Goal: Navigation & Orientation: Find specific page/section

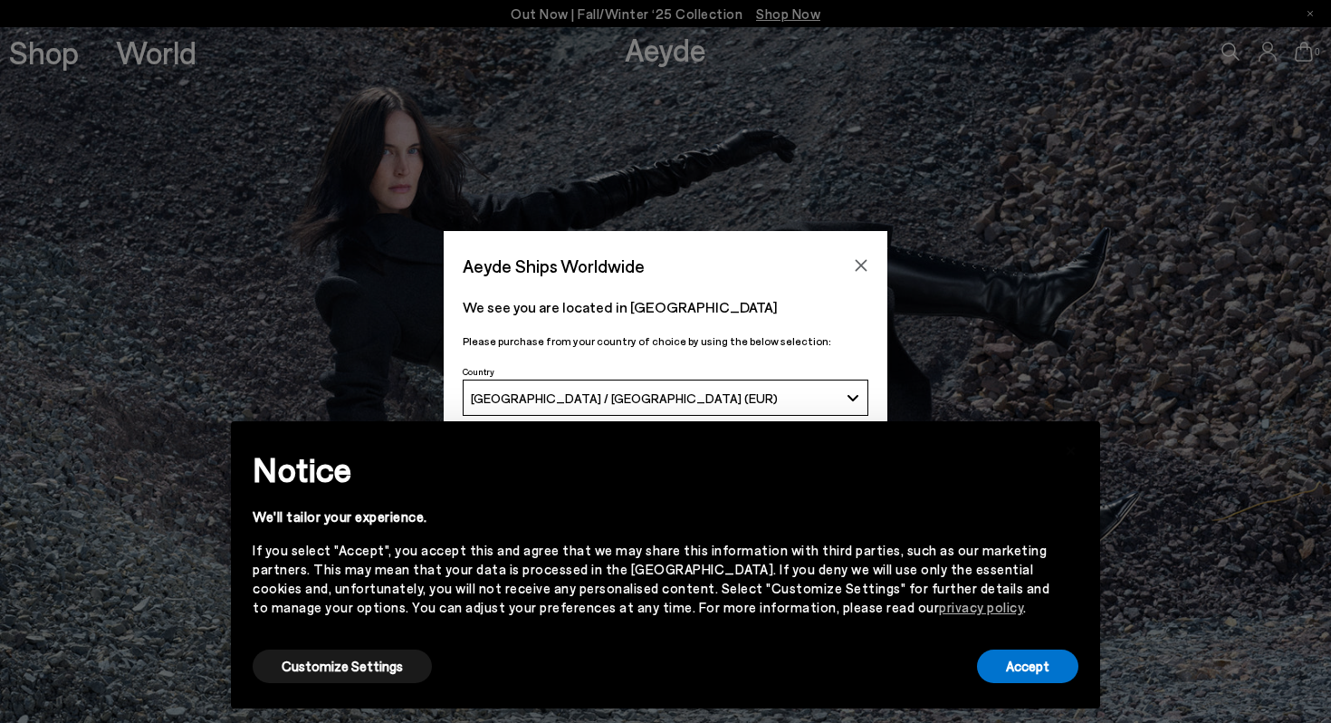
click at [845, 394] on button "[GEOGRAPHIC_DATA] / [GEOGRAPHIC_DATA] (EUR)" at bounding box center [666, 397] width 406 height 36
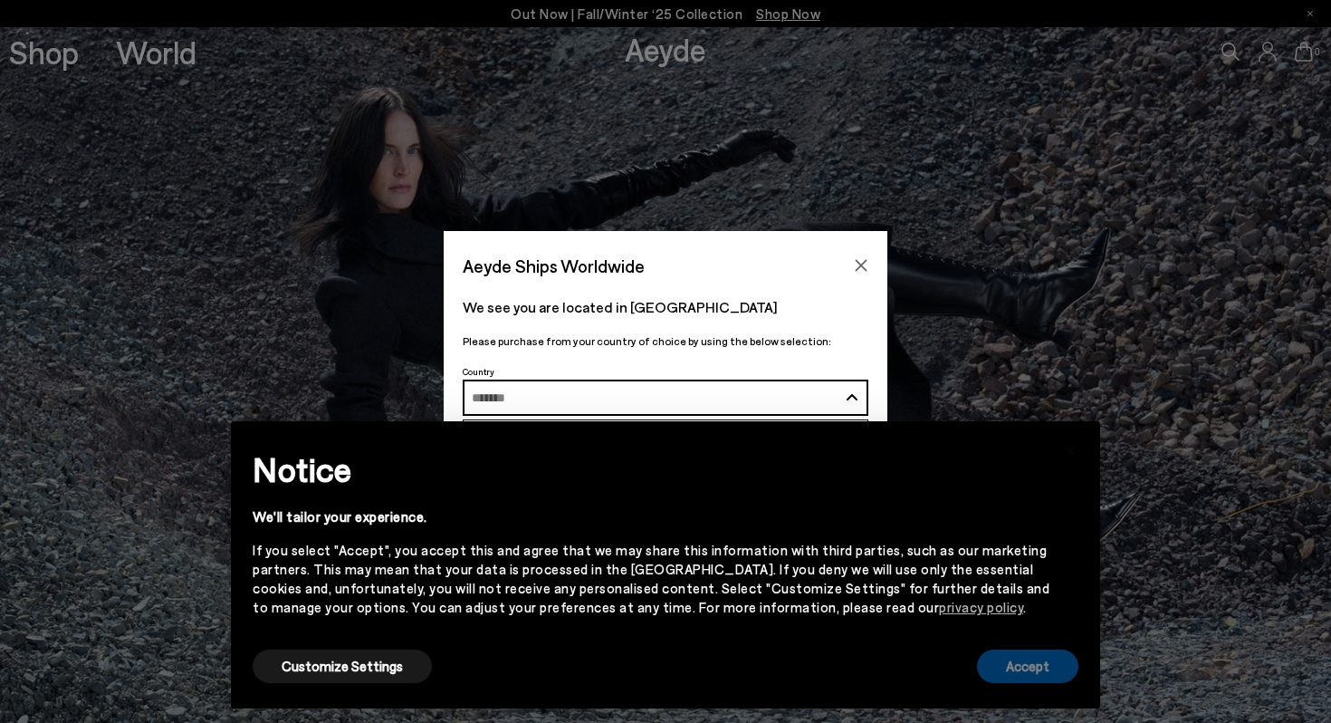
click at [1053, 659] on button "Accept" at bounding box center [1027, 666] width 101 height 34
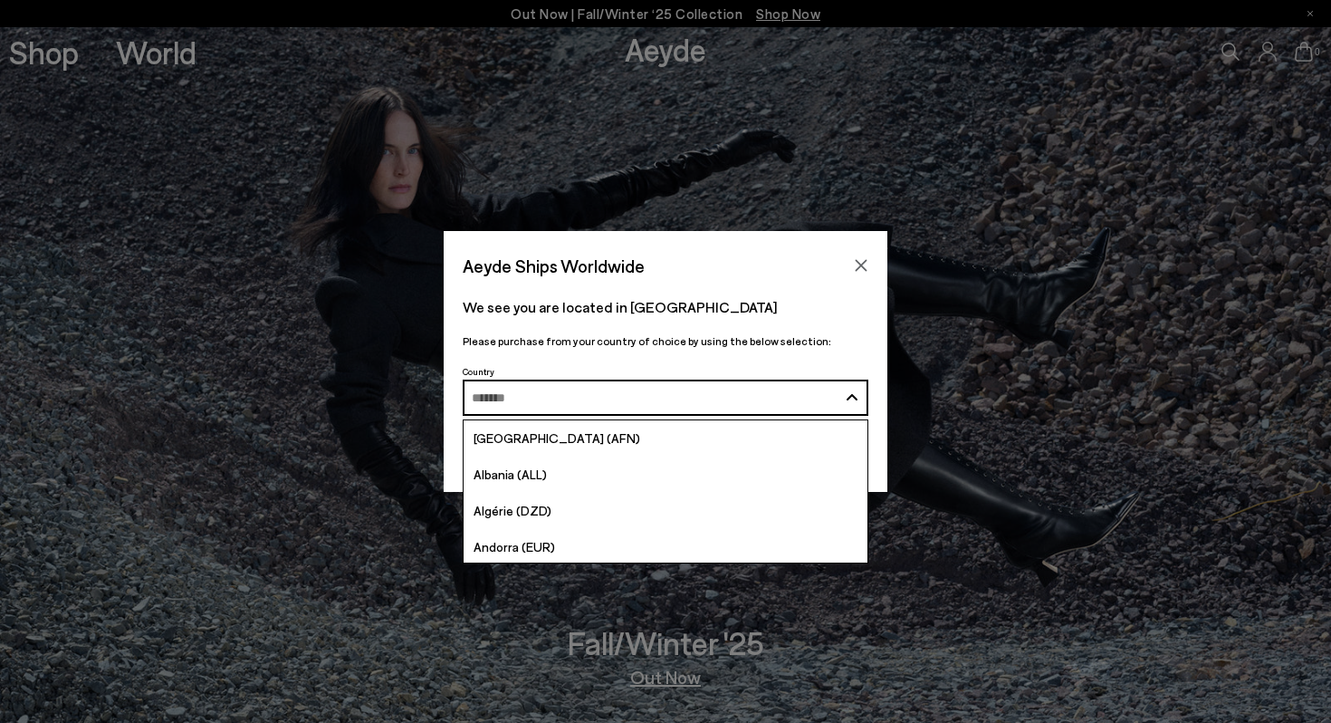
click at [944, 281] on div "Aeyde Ships Worldwide We see you are located in Germany Please purchase from yo…" at bounding box center [665, 361] width 1331 height 261
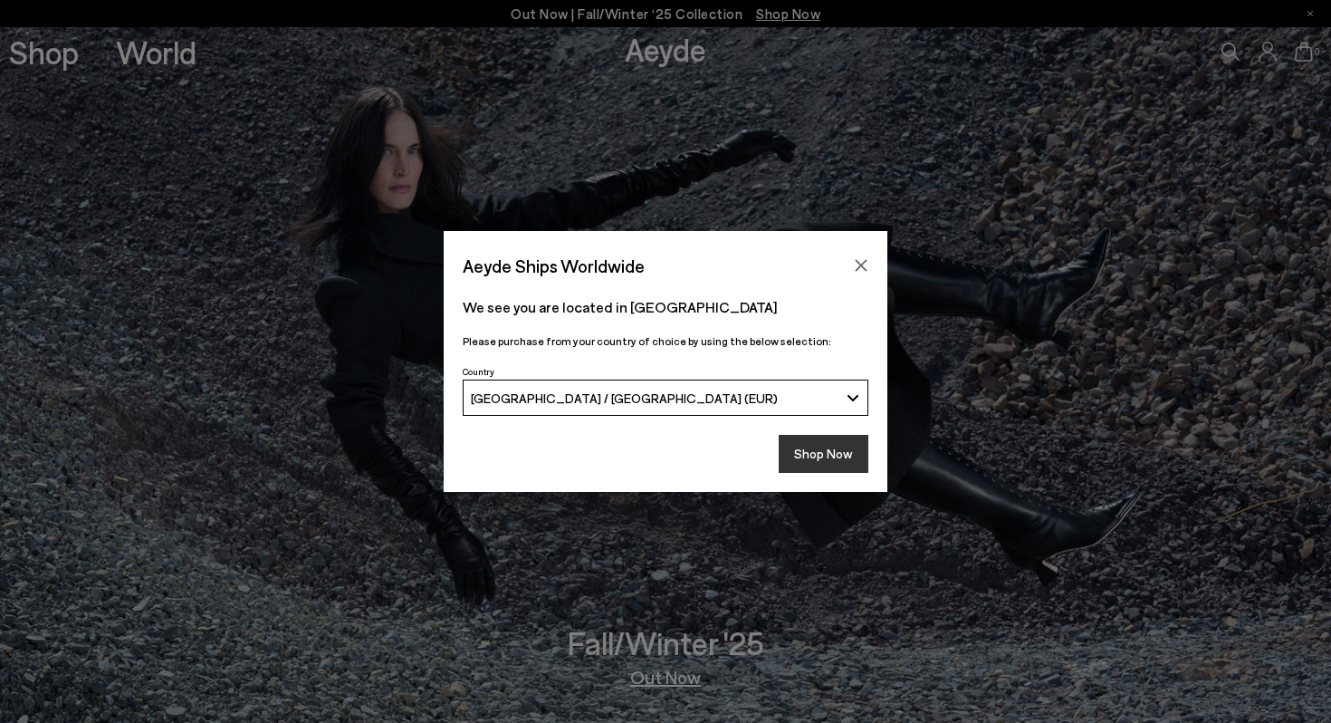
click at [842, 458] on button "Shop Now" at bounding box center [824, 454] width 90 height 38
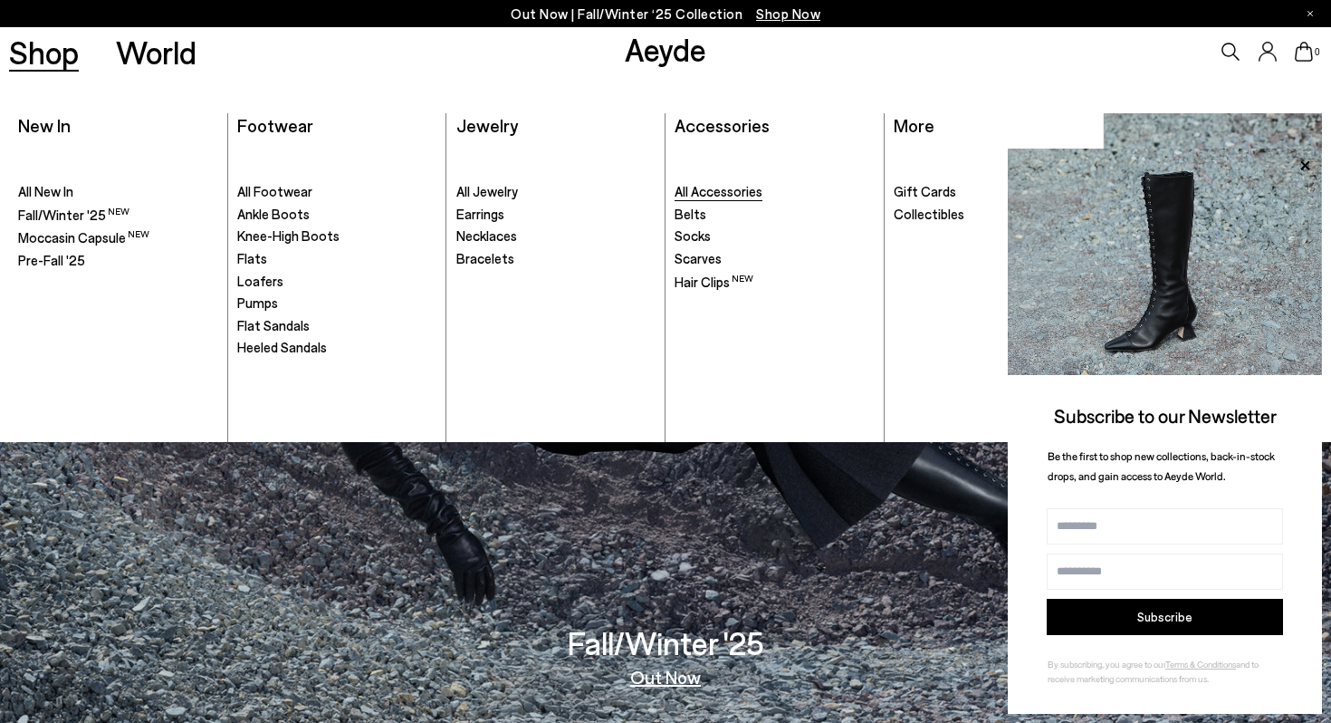
click at [746, 192] on span "All Accessories" at bounding box center [719, 191] width 88 height 16
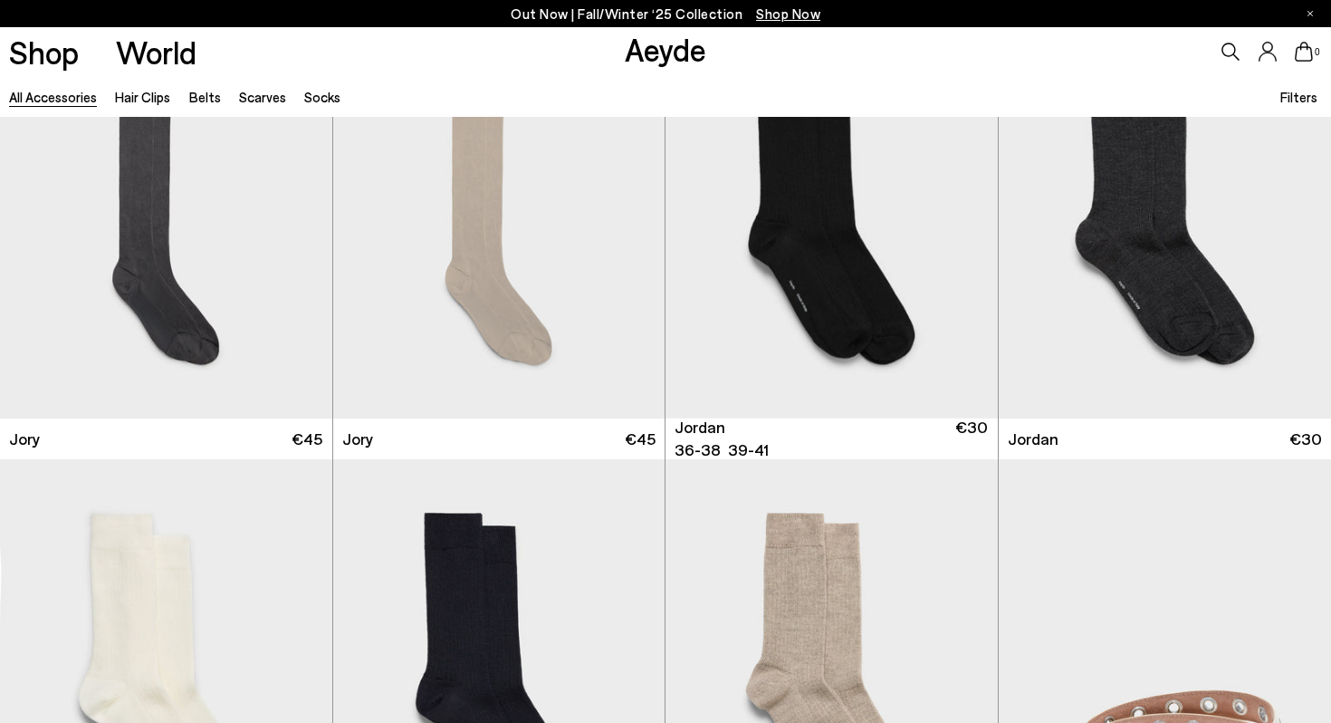
scroll to position [587, 0]
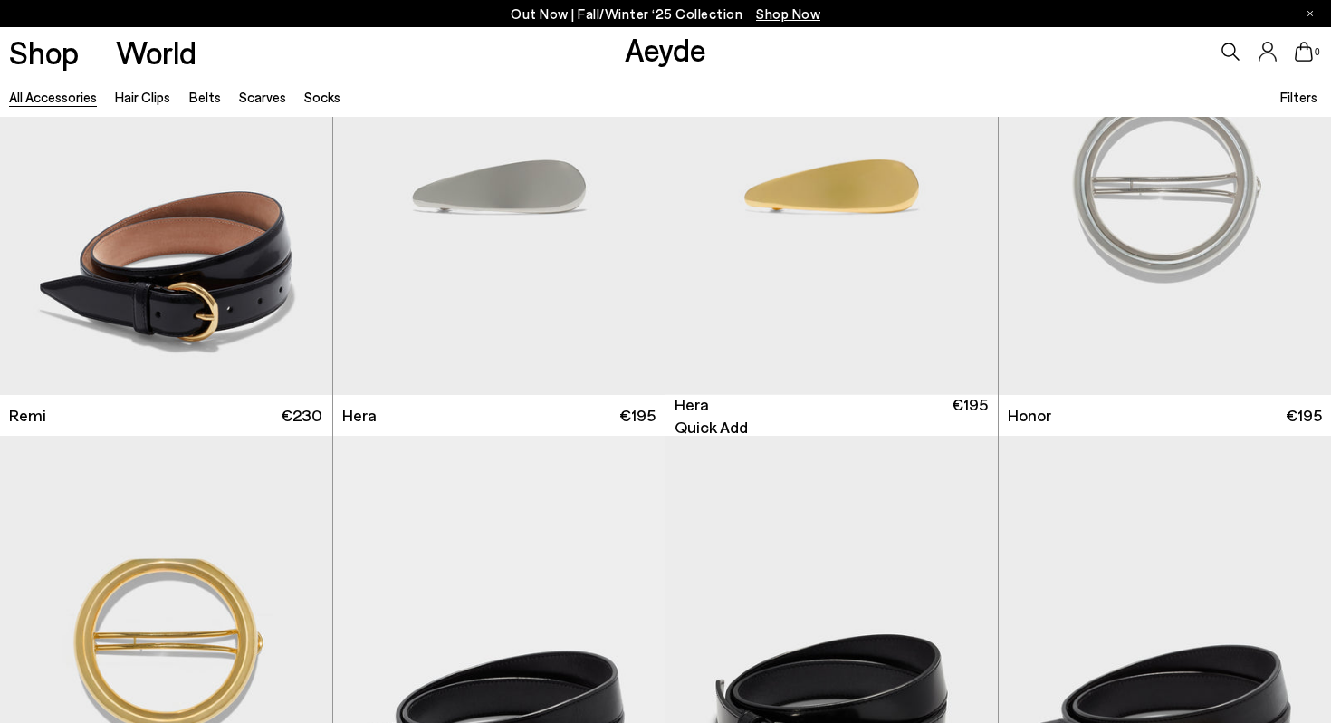
scroll to position [2439, 0]
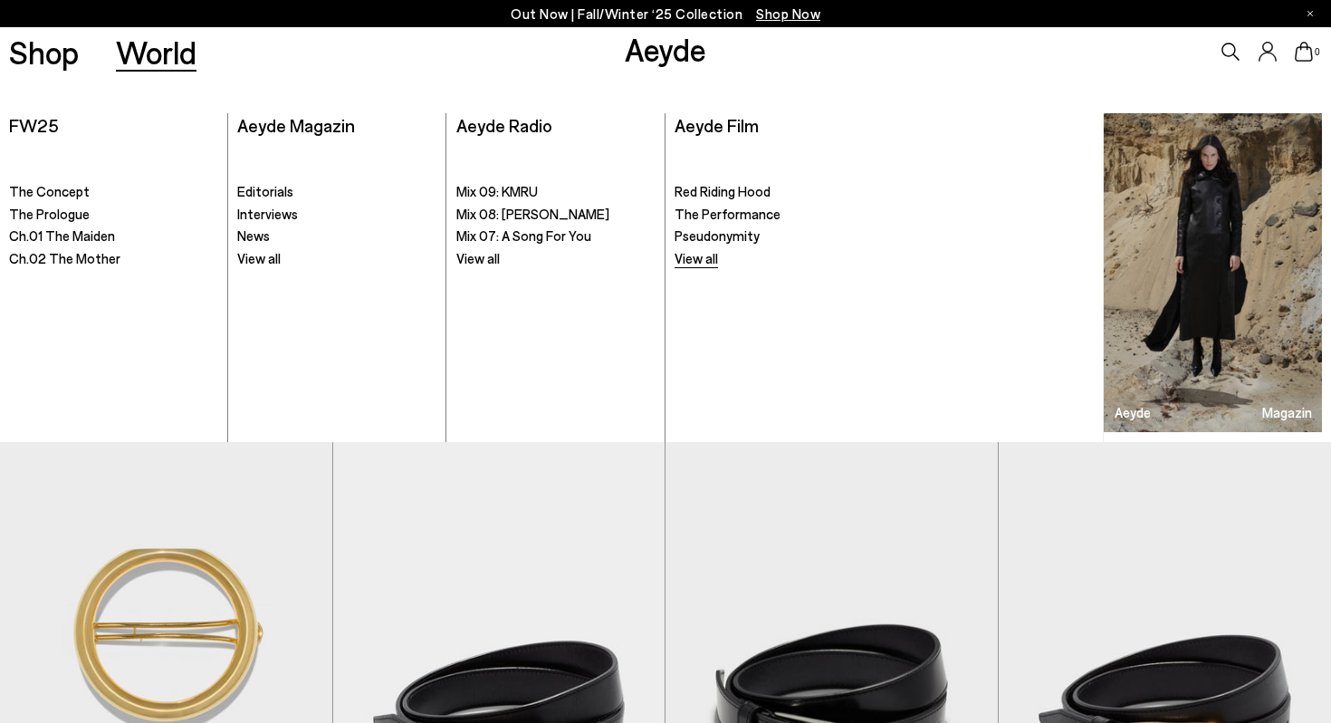
click at [692, 263] on span "View all" at bounding box center [696, 258] width 43 height 16
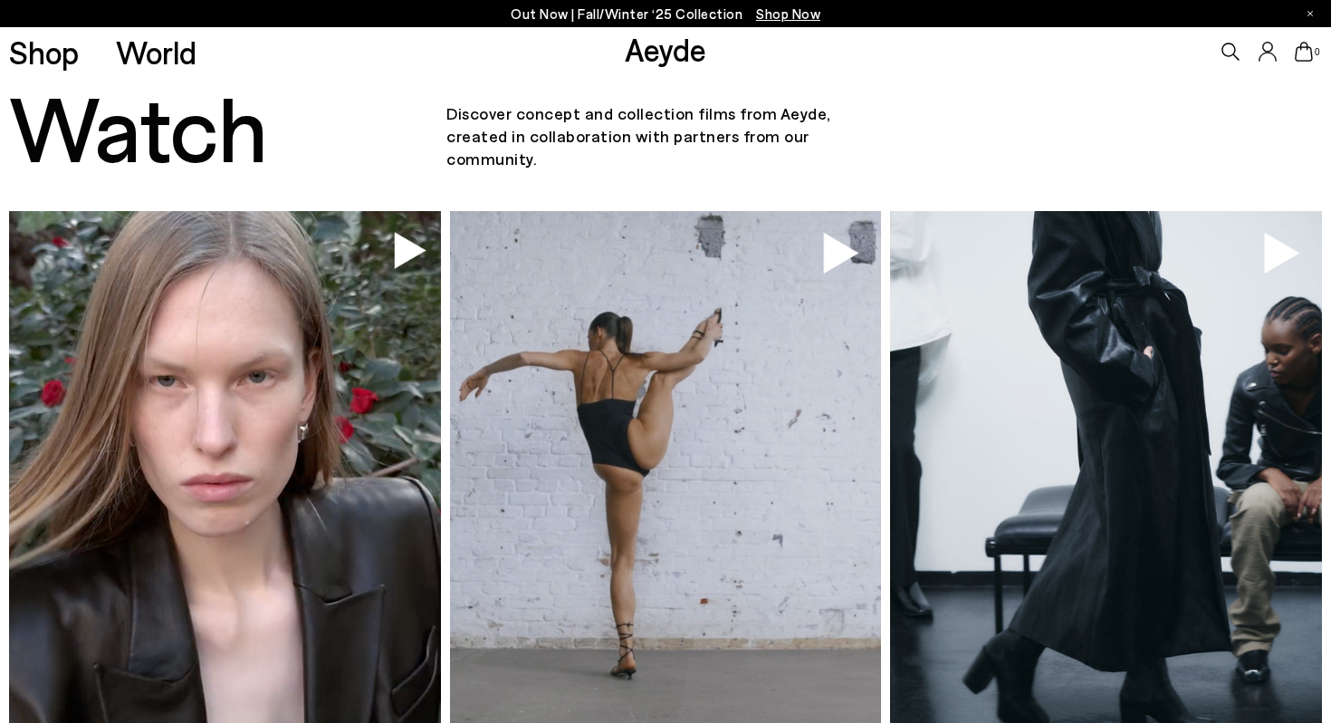
click at [263, 379] on img at bounding box center [224, 500] width 431 height 578
